Goal: Task Accomplishment & Management: Manage account settings

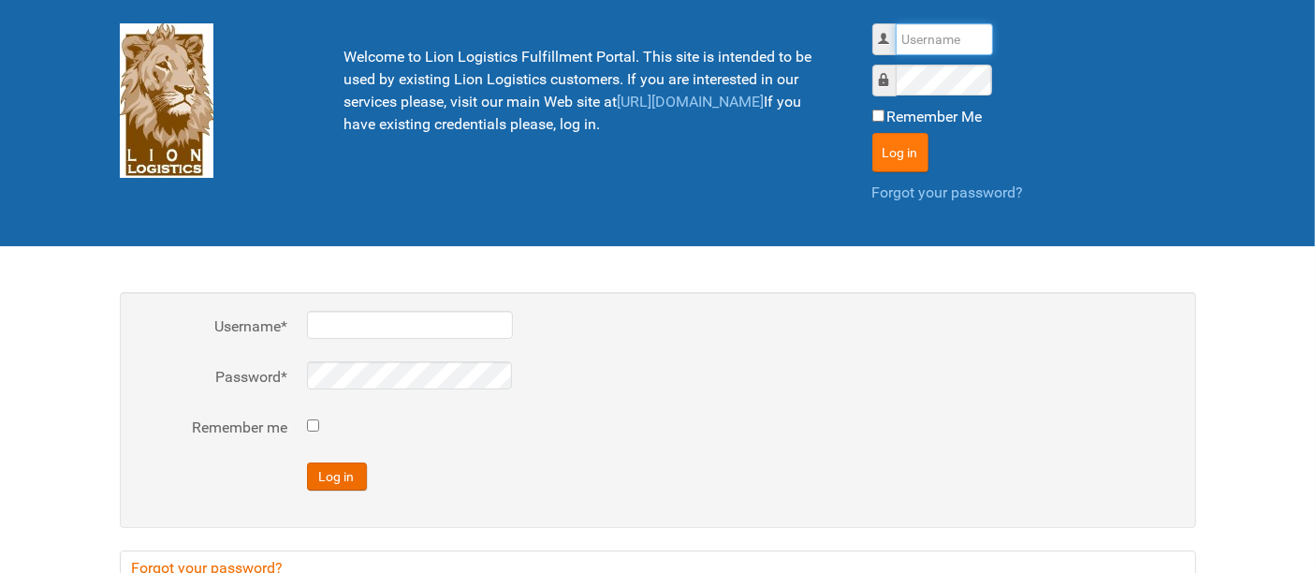
type input "al"
click at [912, 149] on button "Log in" at bounding box center [901, 152] width 56 height 39
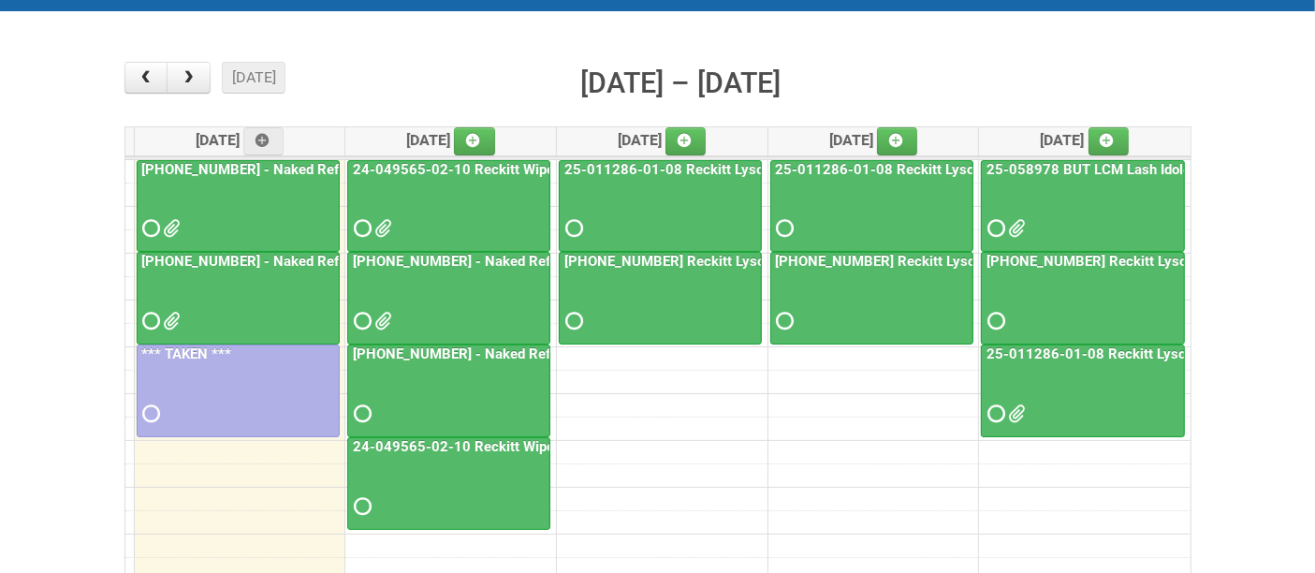
scroll to position [208, 0]
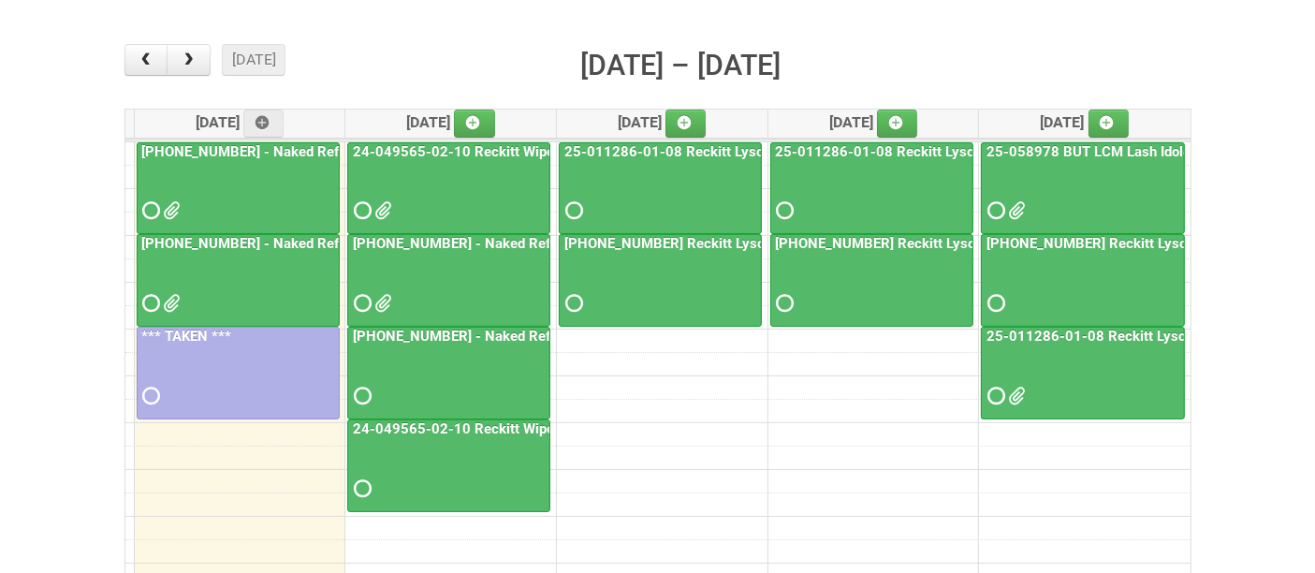
click at [1102, 193] on div at bounding box center [1083, 194] width 200 height 61
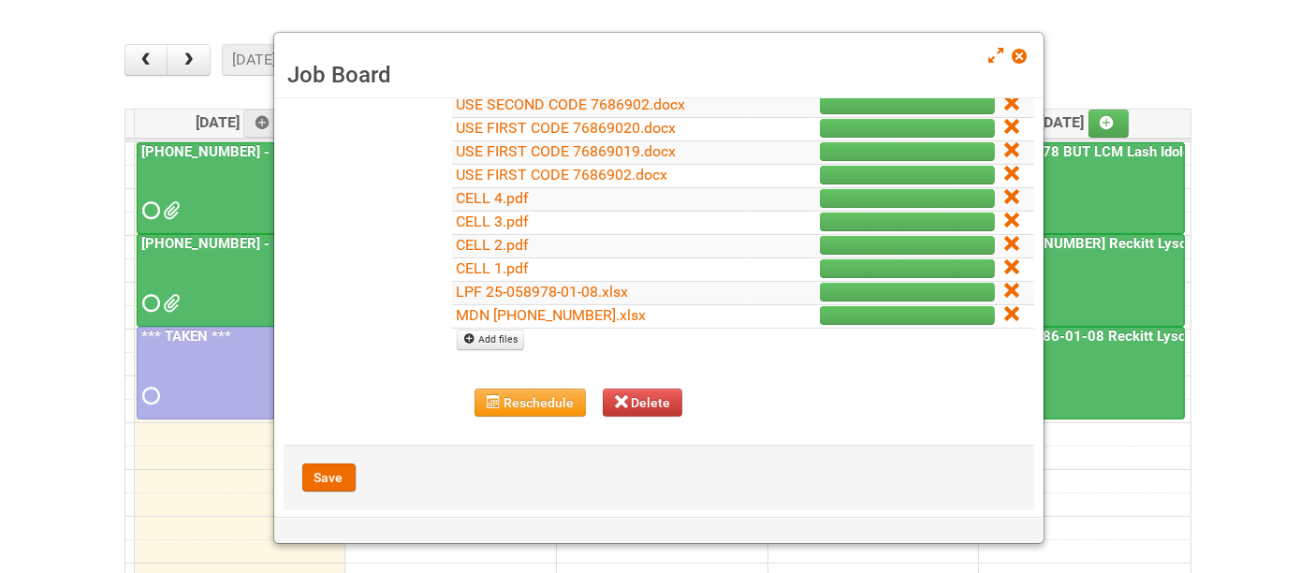
scroll to position [408, 0]
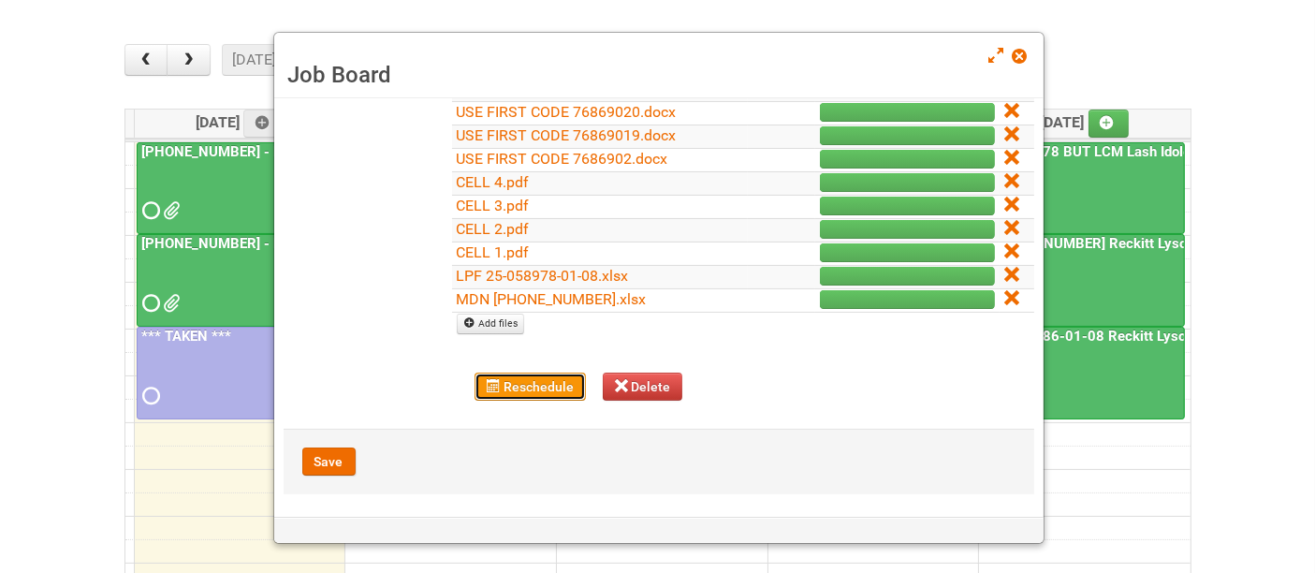
click at [513, 386] on button "Reschedule" at bounding box center [530, 387] width 111 height 28
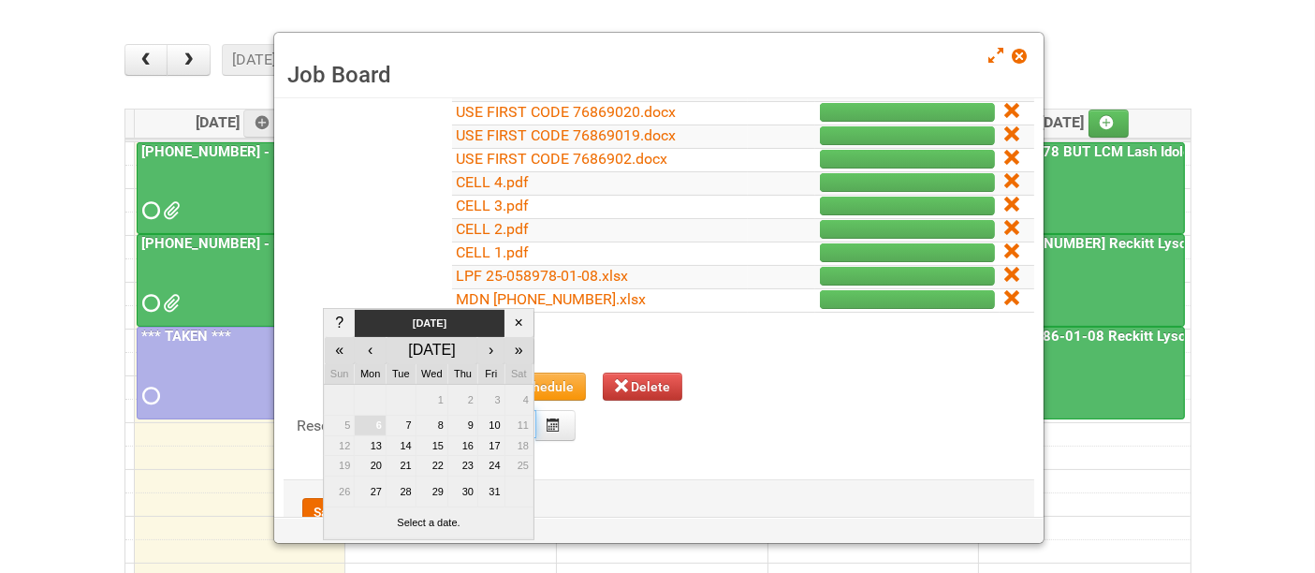
click at [514, 410] on body "Lion Logistics 1001 Bryn Mawr Ave Bensenville, IL 60106 tel: 888-346-5466 www.l…" at bounding box center [657, 362] width 1315 height 1141
click at [433, 489] on td "29" at bounding box center [432, 492] width 32 height 32
type input "2025-10-29"
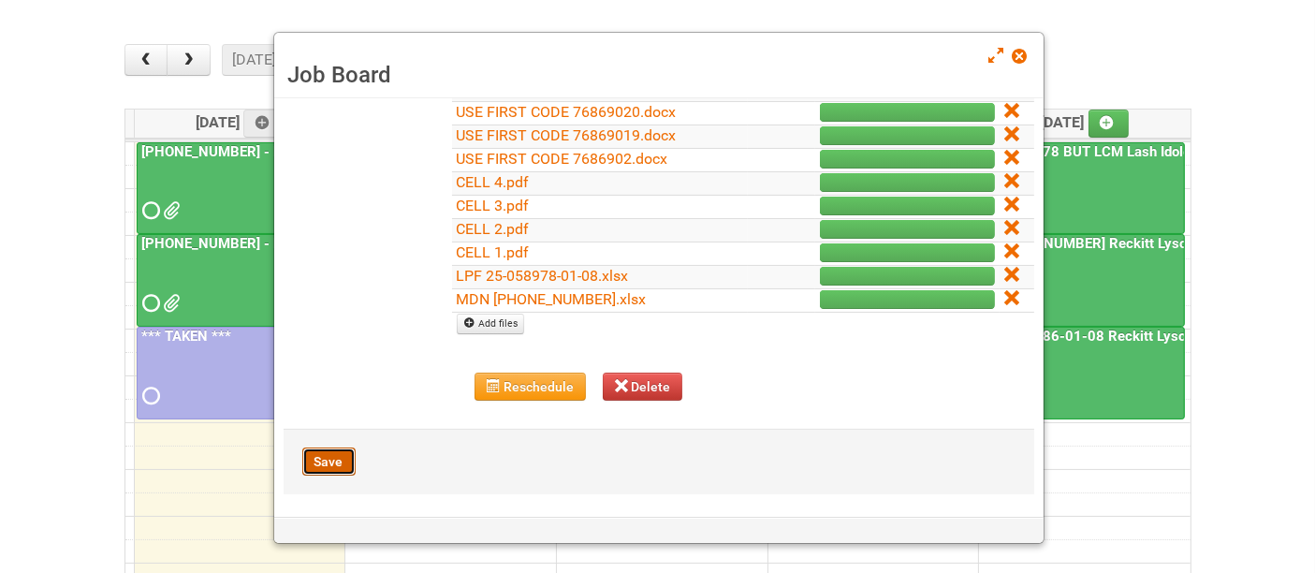
click at [334, 452] on button "Save" at bounding box center [328, 462] width 53 height 28
